Goal: Find contact information: Find contact information

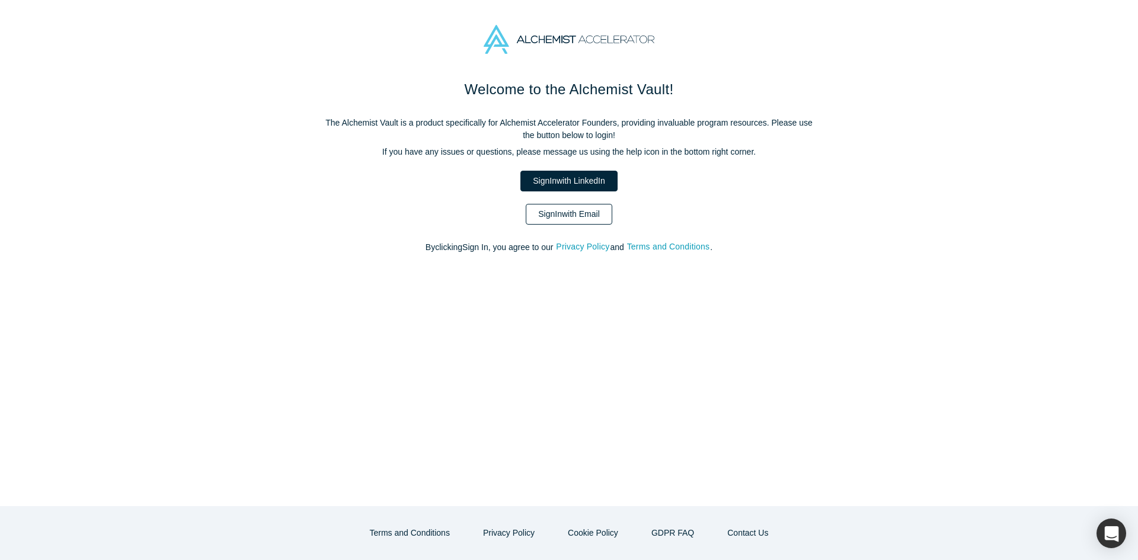
click at [556, 210] on link "Sign In with Email" at bounding box center [569, 214] width 87 height 21
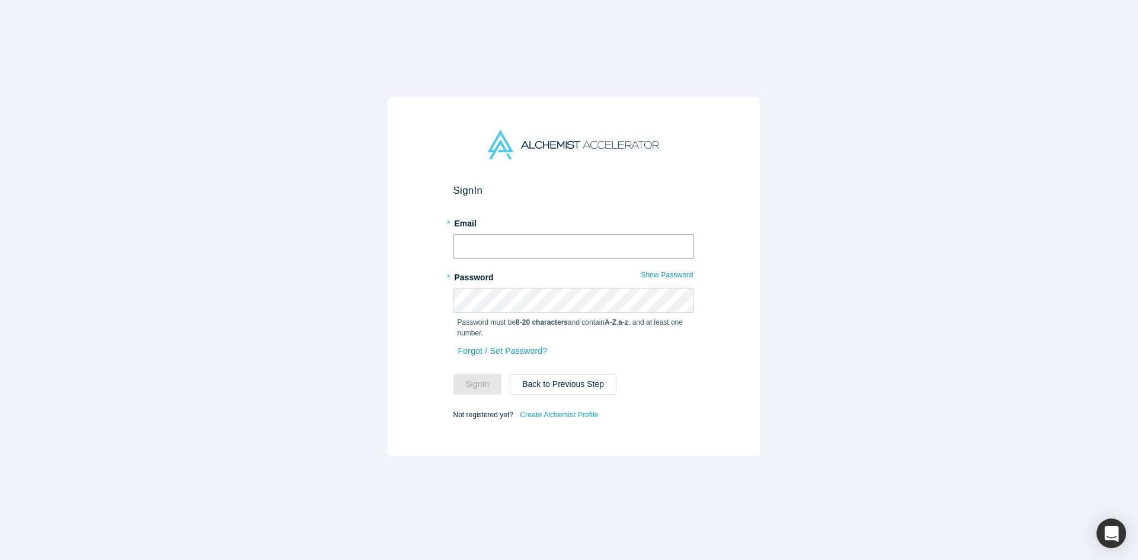
type input "[PERSON_NAME][EMAIL_ADDRESS][DOMAIN_NAME]"
click at [466, 381] on button "Sign In" at bounding box center [477, 384] width 49 height 21
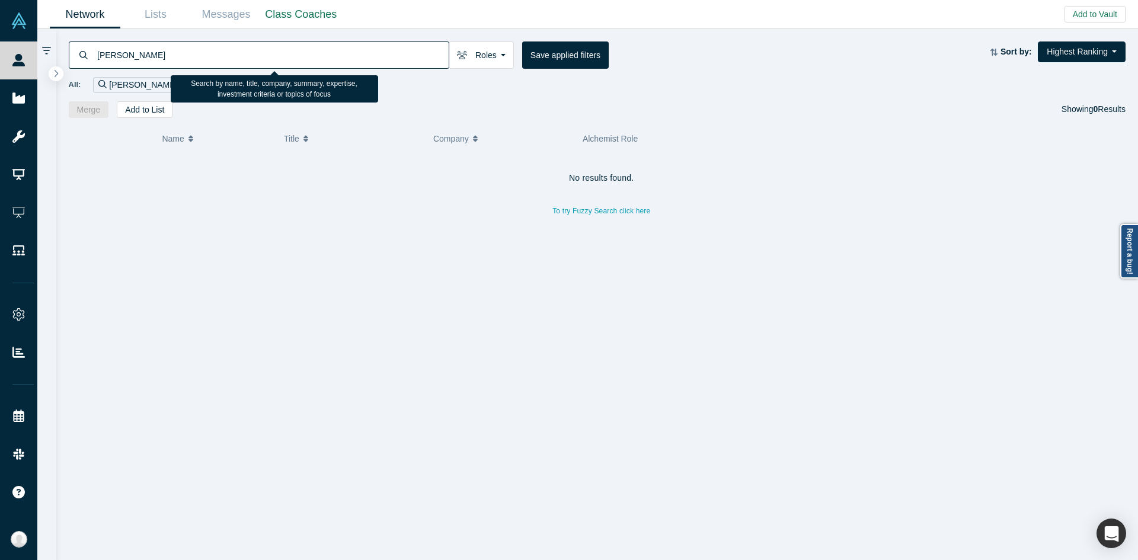
click at [387, 57] on input "[PERSON_NAME]" at bounding box center [272, 55] width 353 height 28
paste input "[URL]"
type input "[URL]"
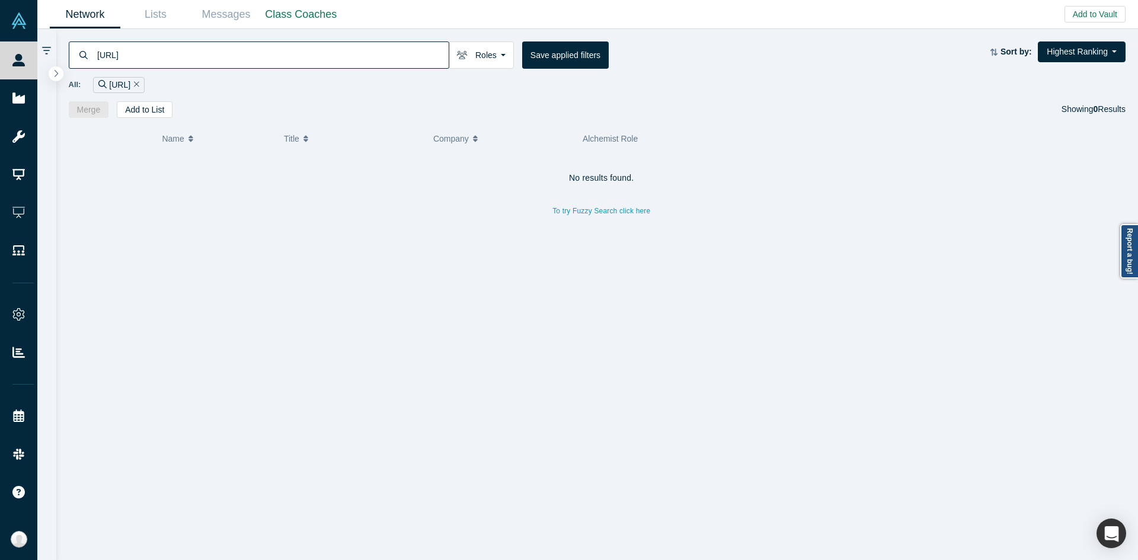
click at [402, 40] on div "[URL] Roles Founders Faculty Mentors Alumni Mentor Angels VCs Corporate Innovat…" at bounding box center [597, 73] width 1082 height 89
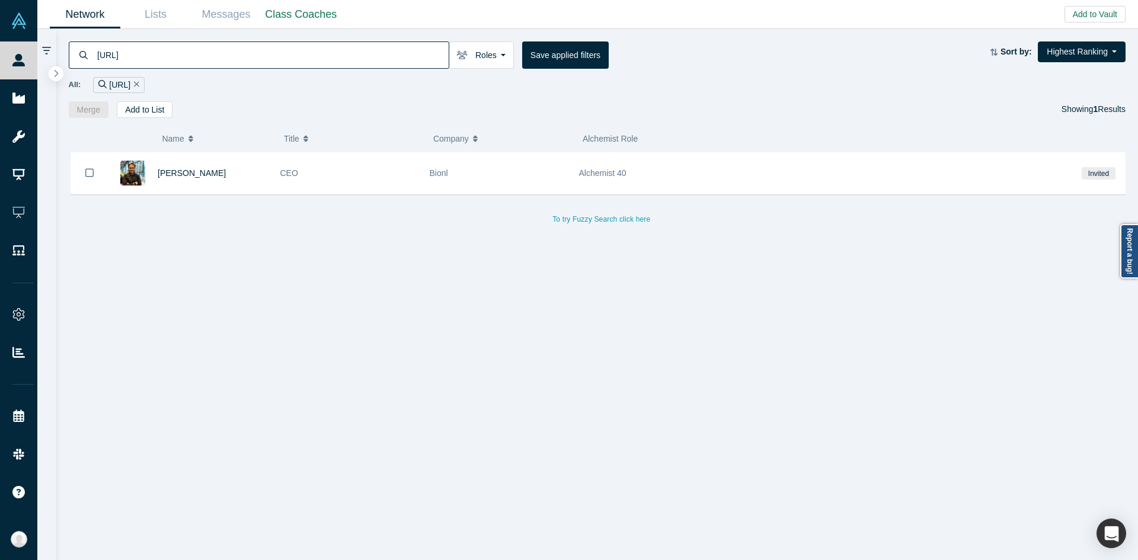
click at [402, 40] on div "[URL] Roles Founders Faculty Mentors Alumni Mentor Angels VCs Corporate Innovat…" at bounding box center [597, 73] width 1082 height 89
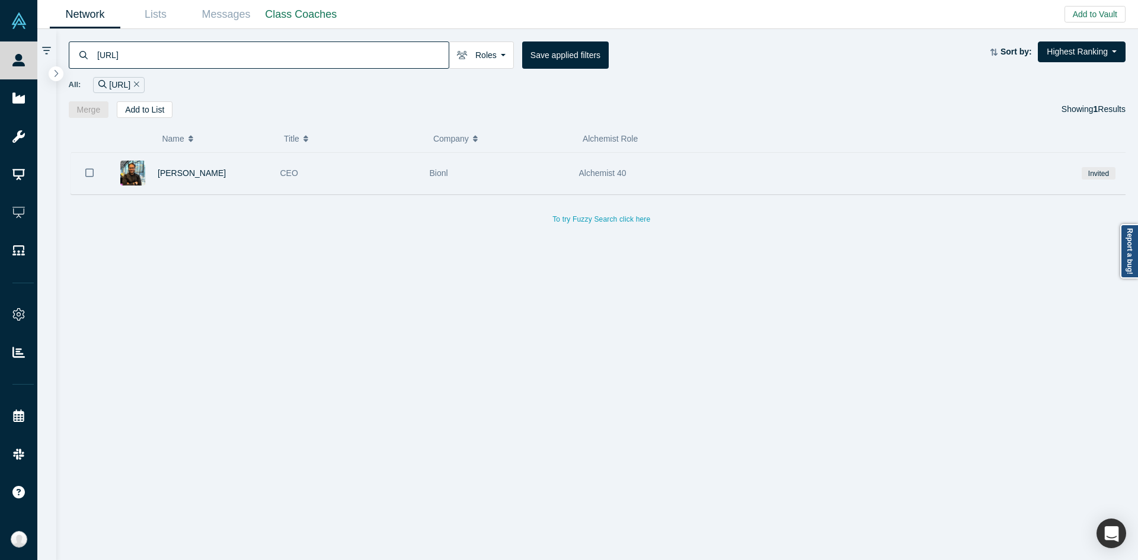
click at [306, 172] on div "CEO" at bounding box center [348, 173] width 137 height 41
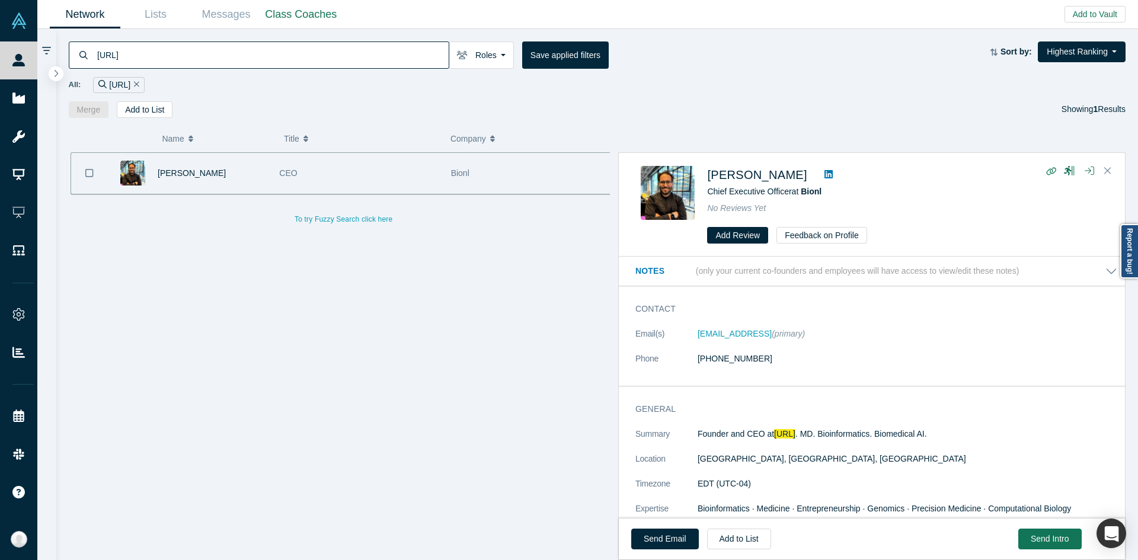
click at [867, 342] on dl "Email(s) [EMAIL_ADDRESS] (primary) Phone [PHONE_NUMBER]" at bounding box center [876, 353] width 482 height 50
click at [724, 331] on link "[EMAIL_ADDRESS]" at bounding box center [734, 333] width 74 height 9
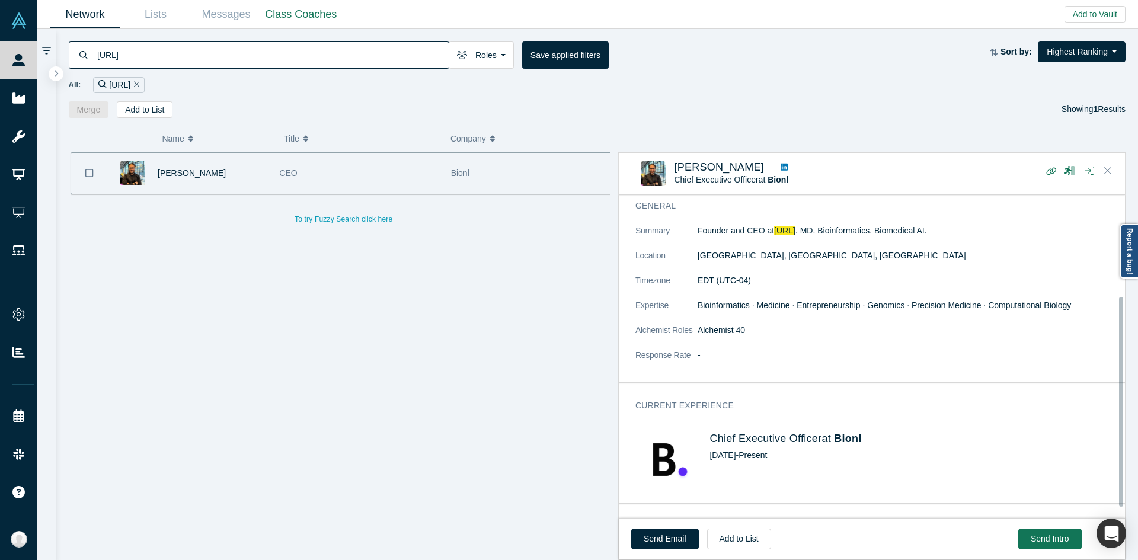
scroll to position [172, 0]
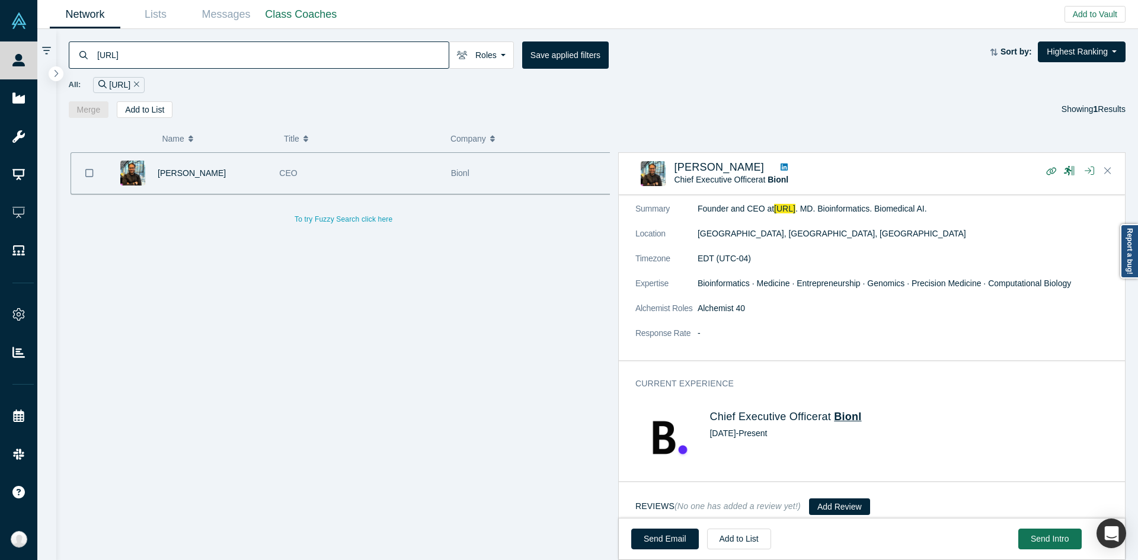
click at [843, 411] on span "Bionl" at bounding box center [847, 417] width 27 height 12
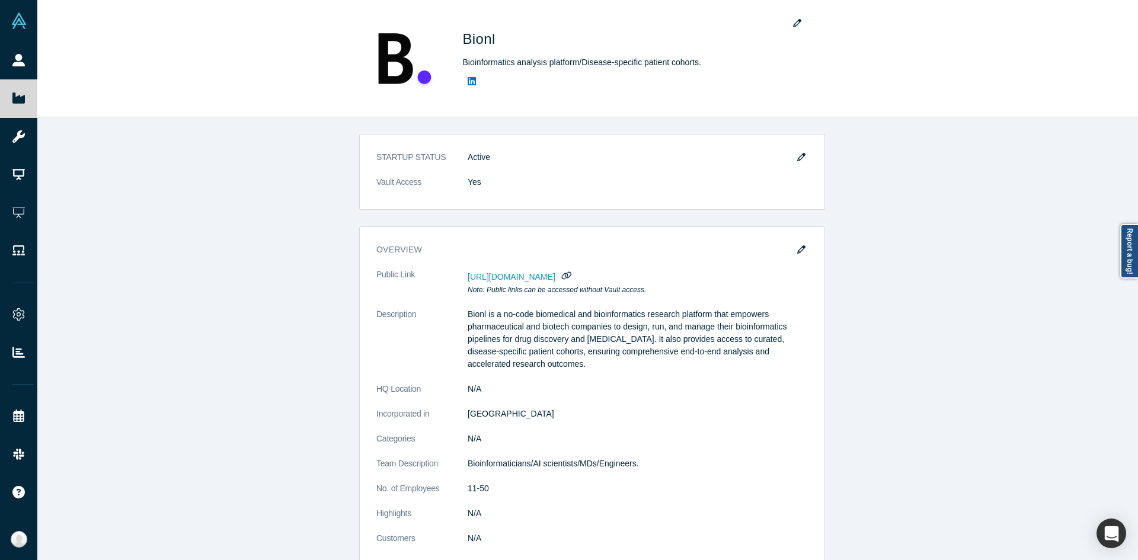
click at [812, 400] on div "overview Public Link [URL][DOMAIN_NAME] Note: Public links can be accessed with…" at bounding box center [592, 395] width 466 height 339
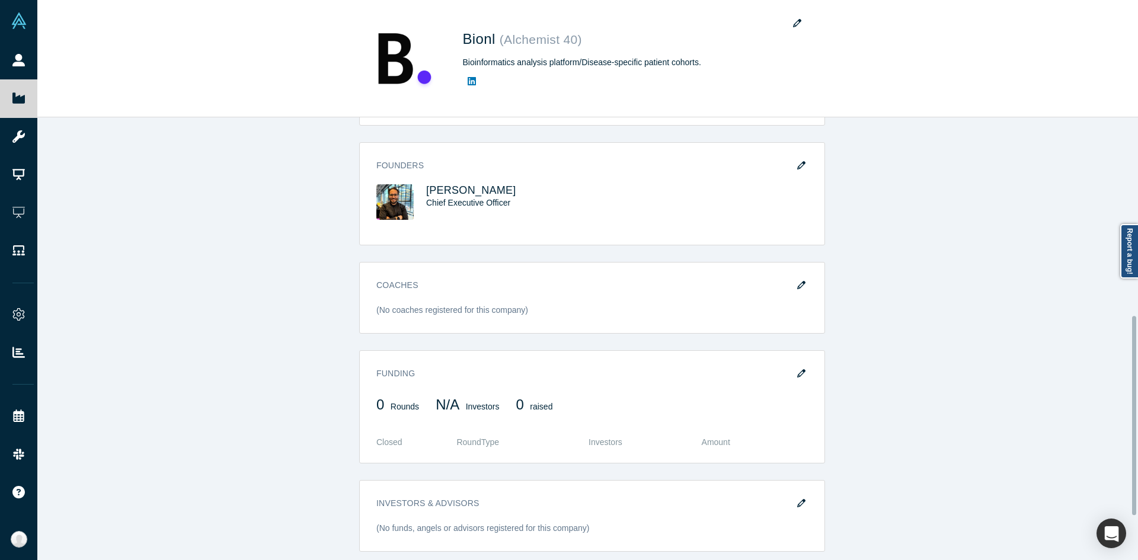
scroll to position [440, 0]
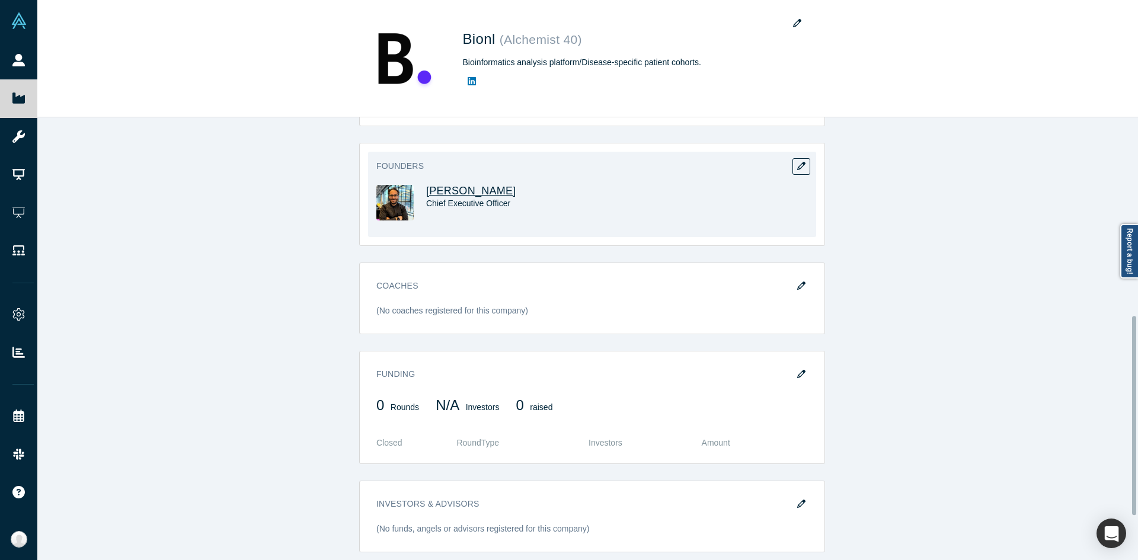
click at [481, 193] on span "[PERSON_NAME]" at bounding box center [471, 191] width 90 height 12
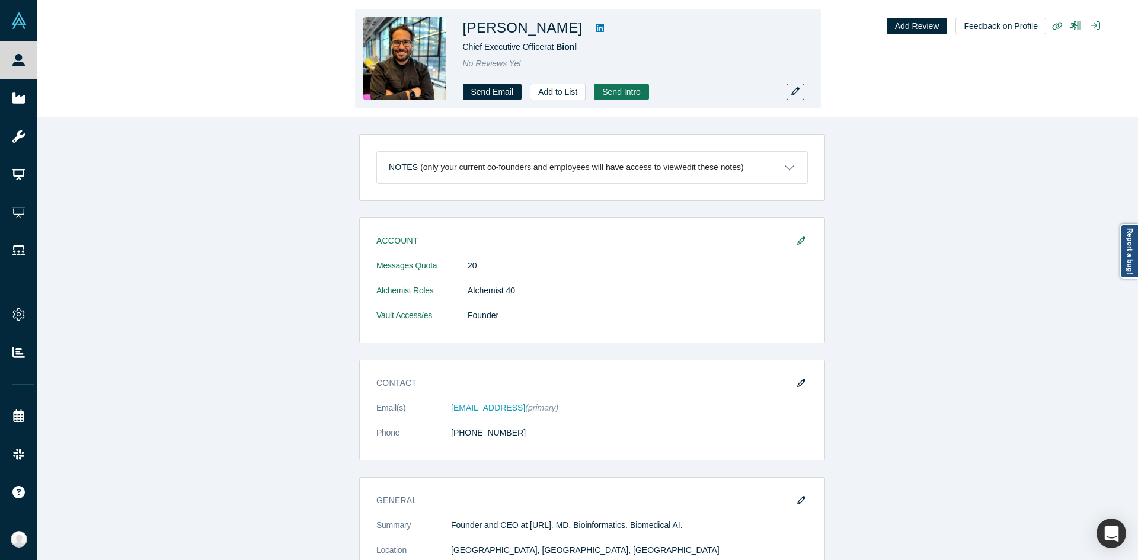
drag, startPoint x: 463, startPoint y: 18, endPoint x: 562, endPoint y: 34, distance: 100.7
click at [562, 34] on h1 "[PERSON_NAME]" at bounding box center [523, 27] width 120 height 21
